Goal: Navigation & Orientation: Find specific page/section

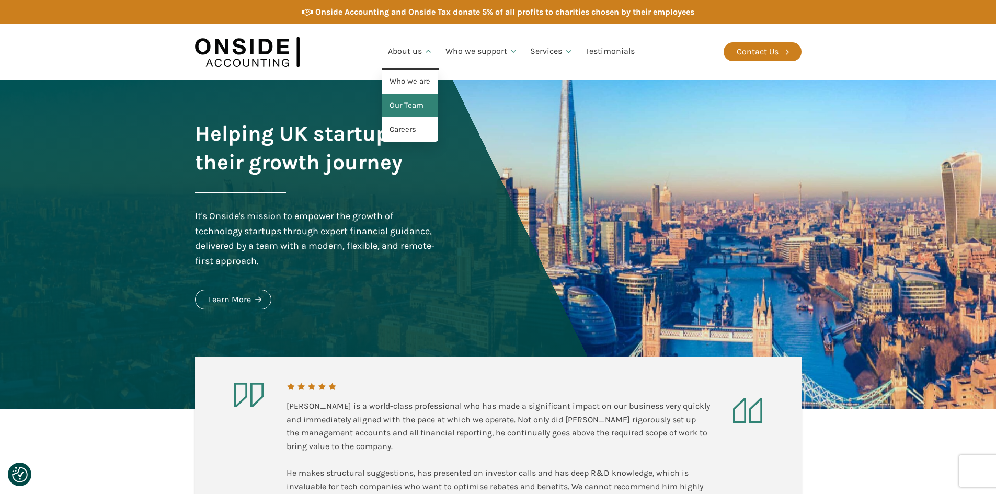
click at [420, 103] on link "Our Team" at bounding box center [410, 106] width 56 height 24
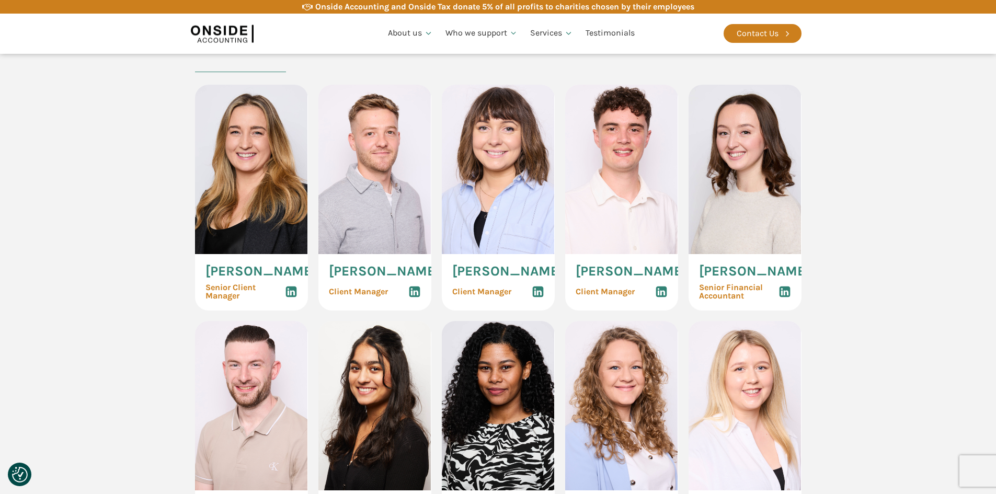
scroll to position [1046, 0]
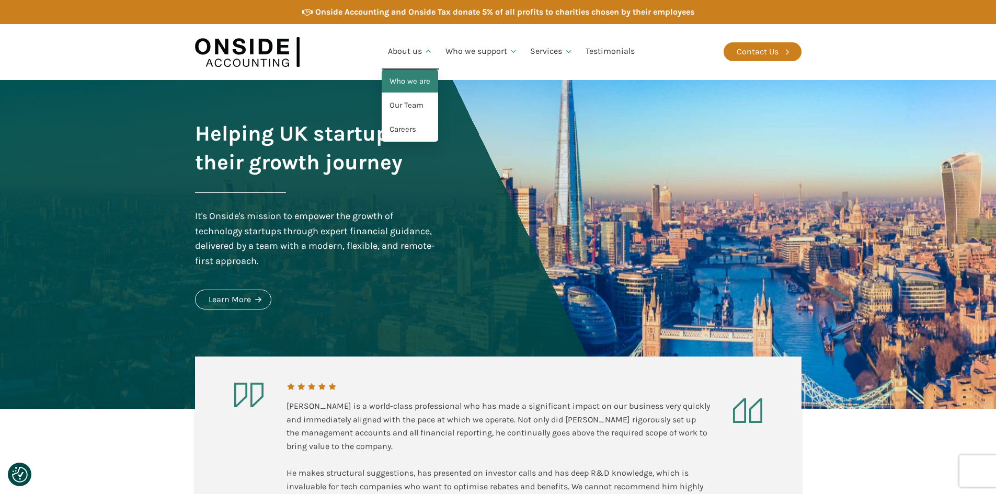
click at [422, 84] on link "Who we are" at bounding box center [410, 82] width 56 height 24
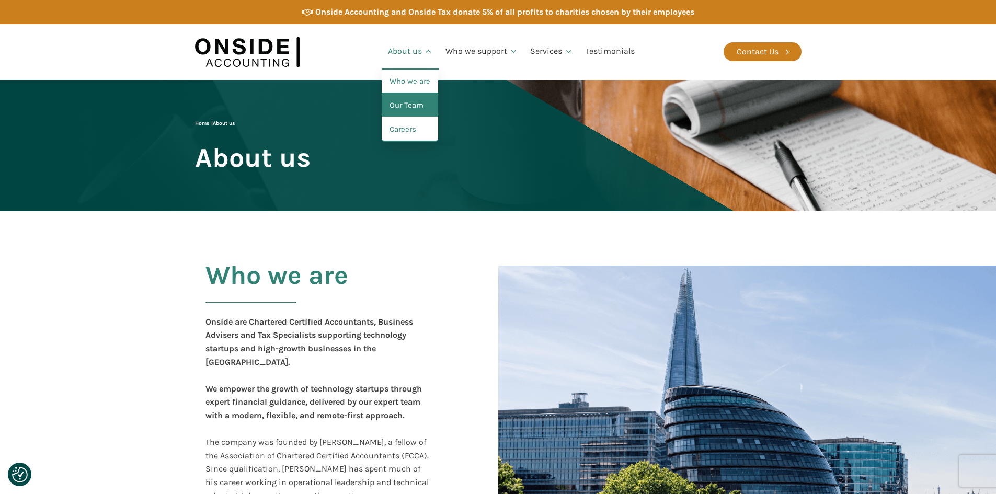
click at [411, 107] on link "Our Team" at bounding box center [410, 106] width 56 height 24
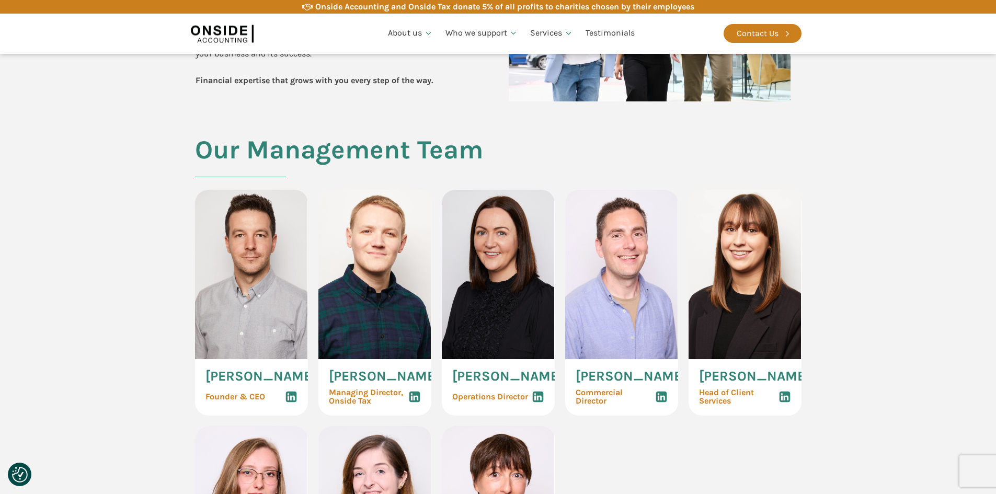
scroll to position [418, 0]
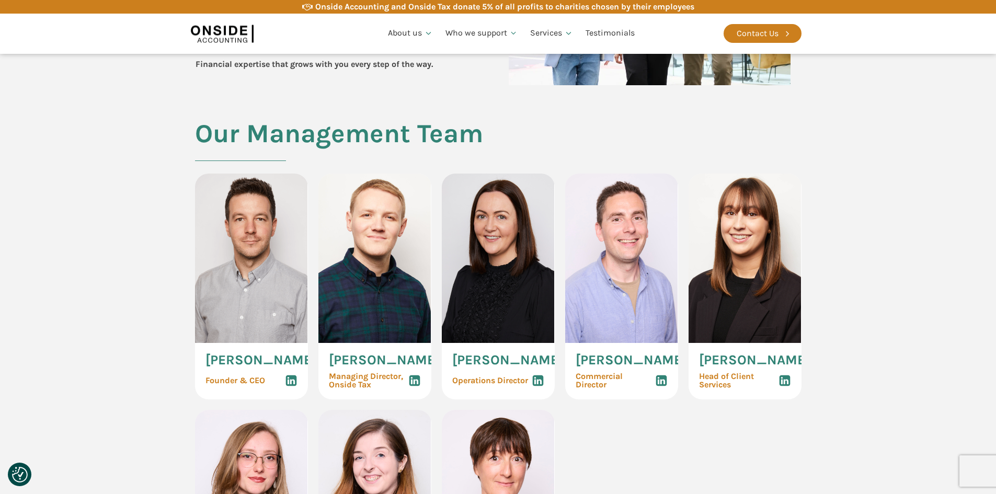
drag, startPoint x: 264, startPoint y: 374, endPoint x: 204, endPoint y: 360, distance: 61.8
click at [206, 362] on span "[PERSON_NAME]" at bounding box center [261, 361] width 111 height 14
click at [204, 360] on div "[PERSON_NAME] Founder & CEO" at bounding box center [251, 371] width 113 height 56
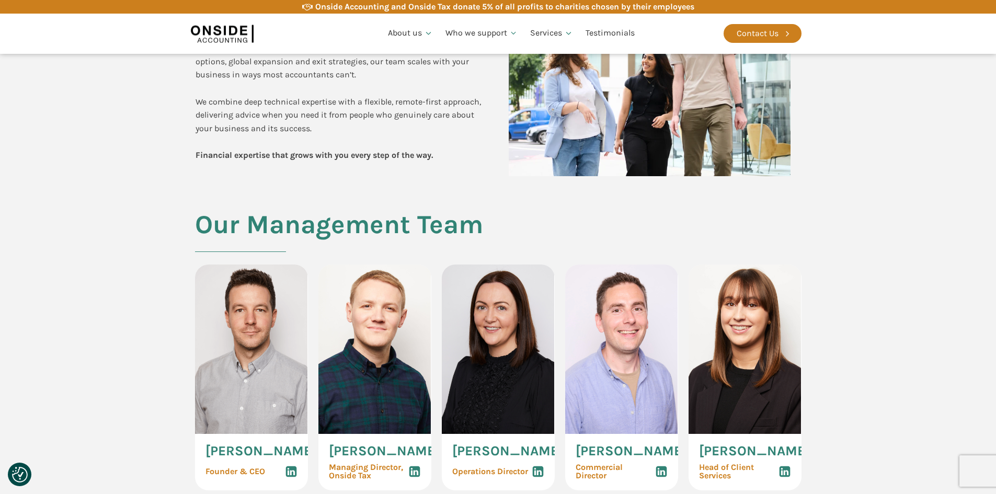
scroll to position [314, 0]
